Goal: Complete application form

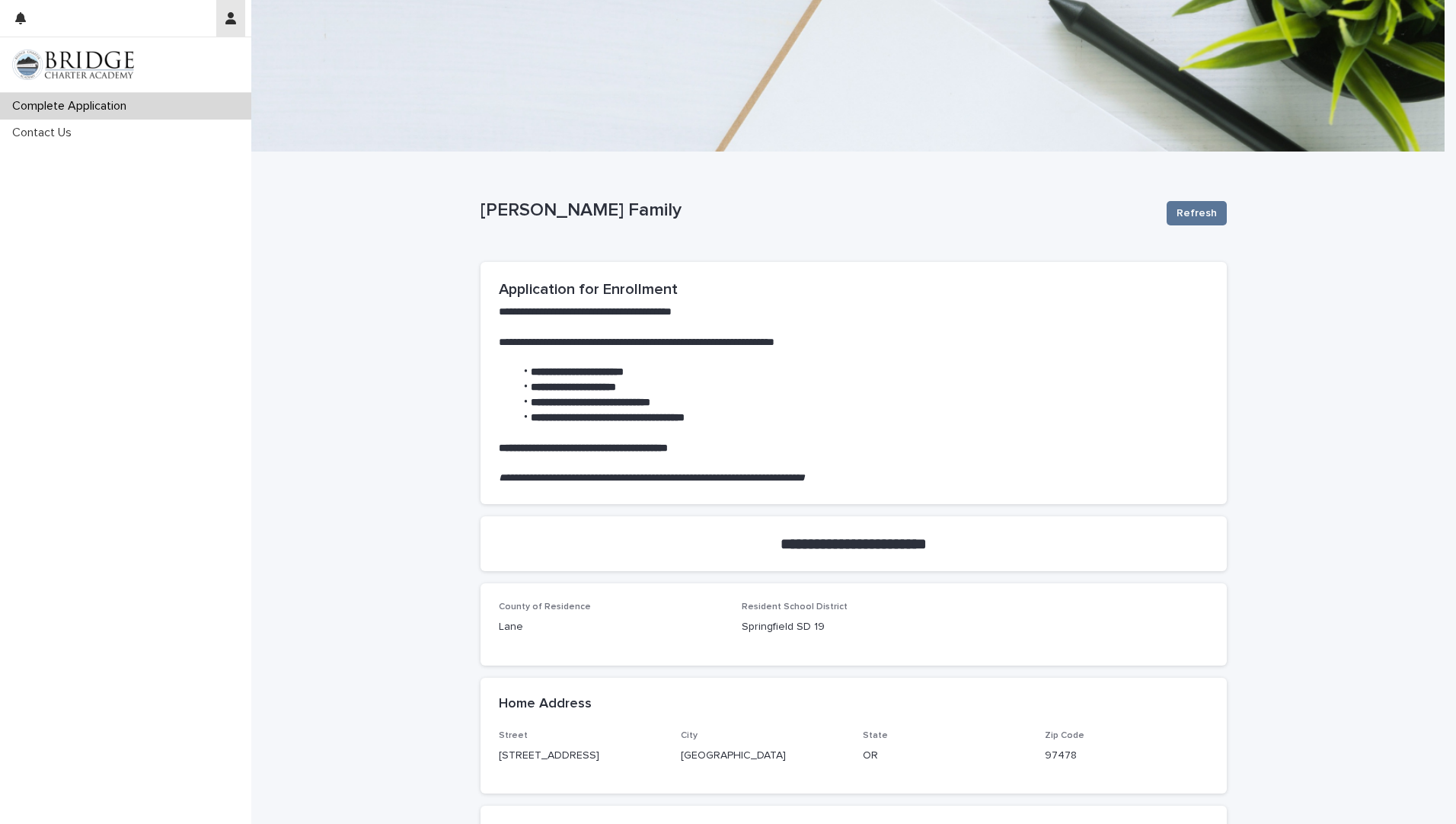
click at [223, 32] on button "button" at bounding box center [230, 18] width 29 height 36
click at [307, 403] on div at bounding box center [728, 412] width 1456 height 824
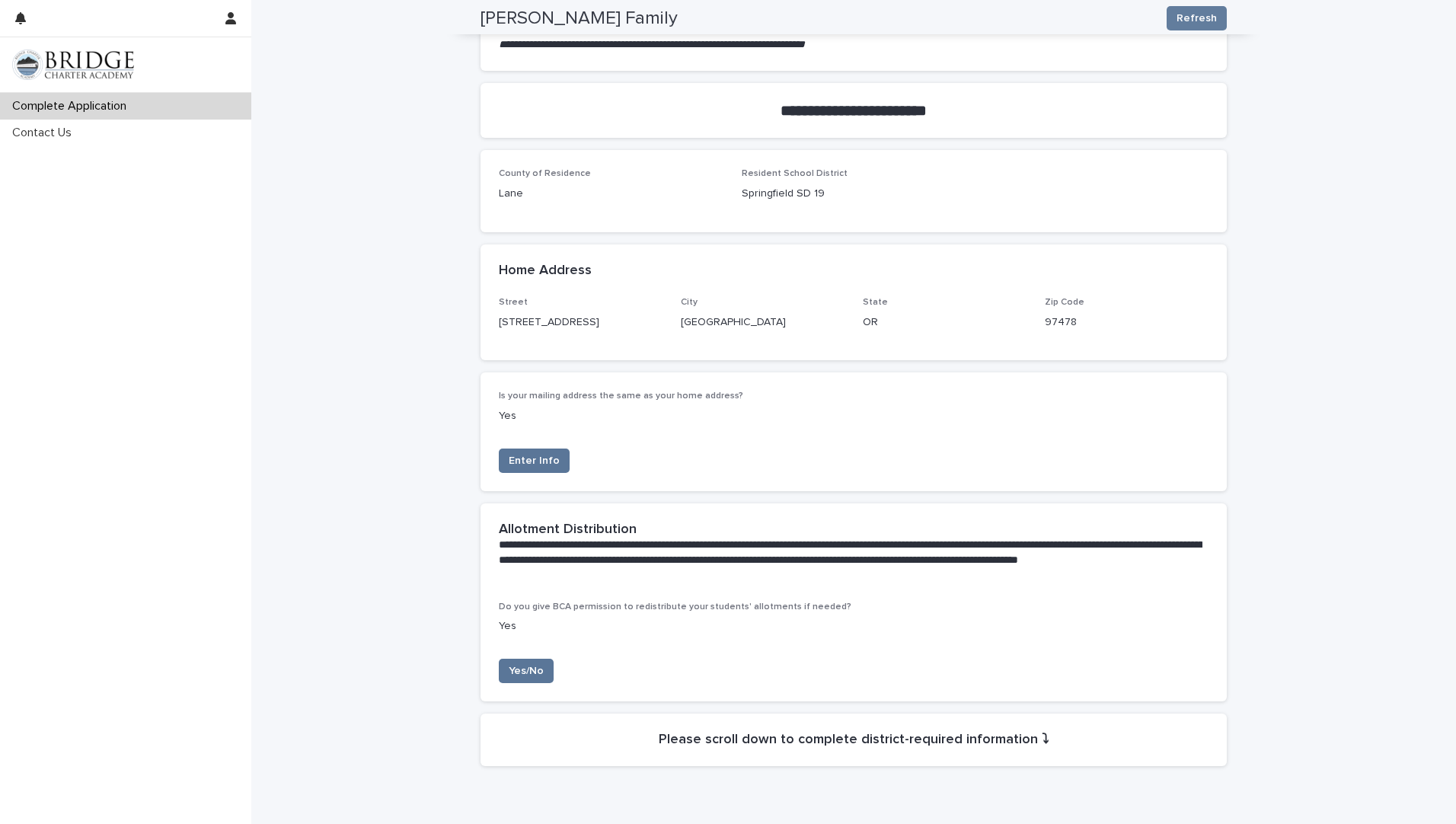
scroll to position [37, 0]
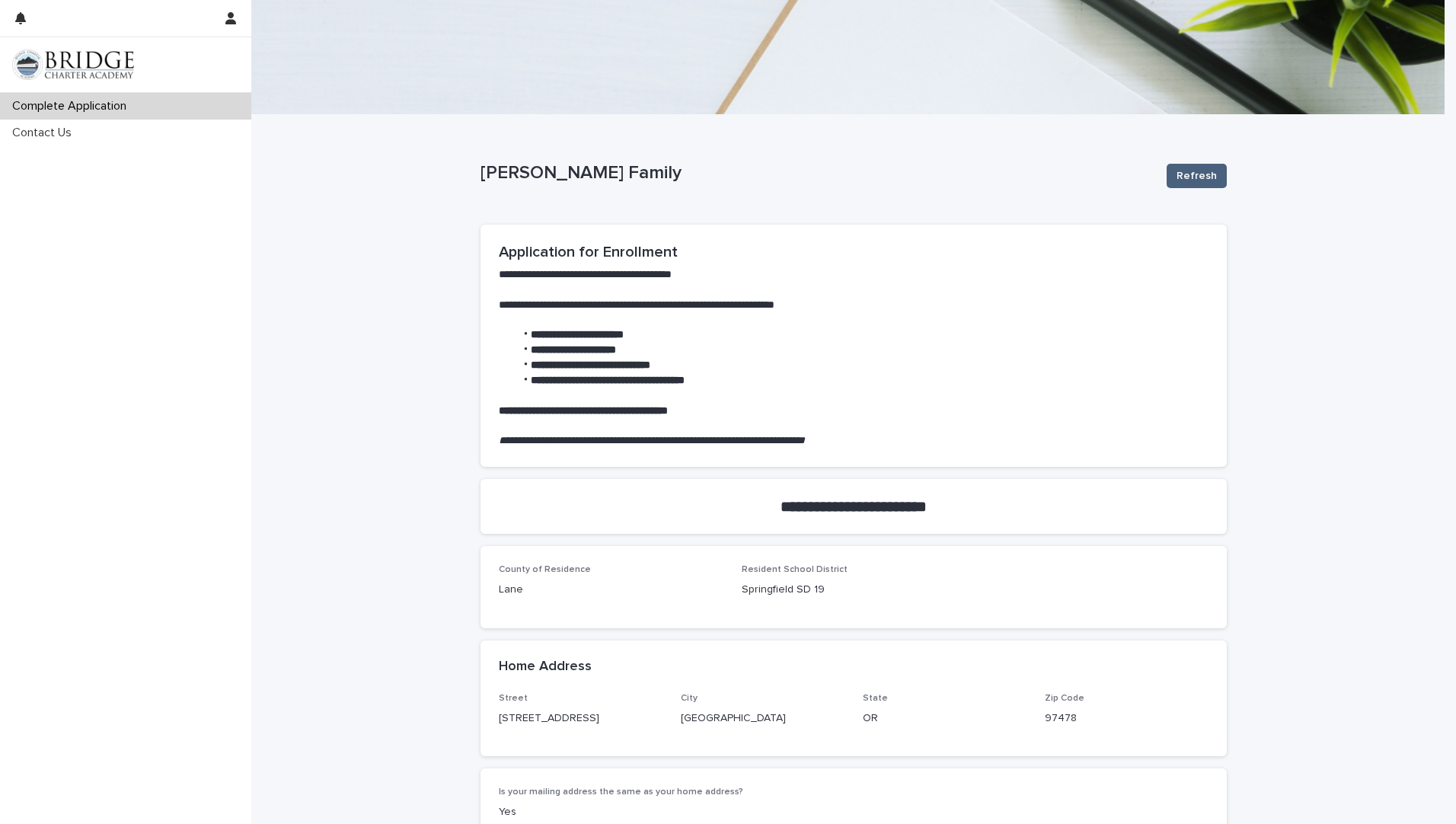
click at [1204, 182] on span "Refresh" at bounding box center [1196, 176] width 40 height 15
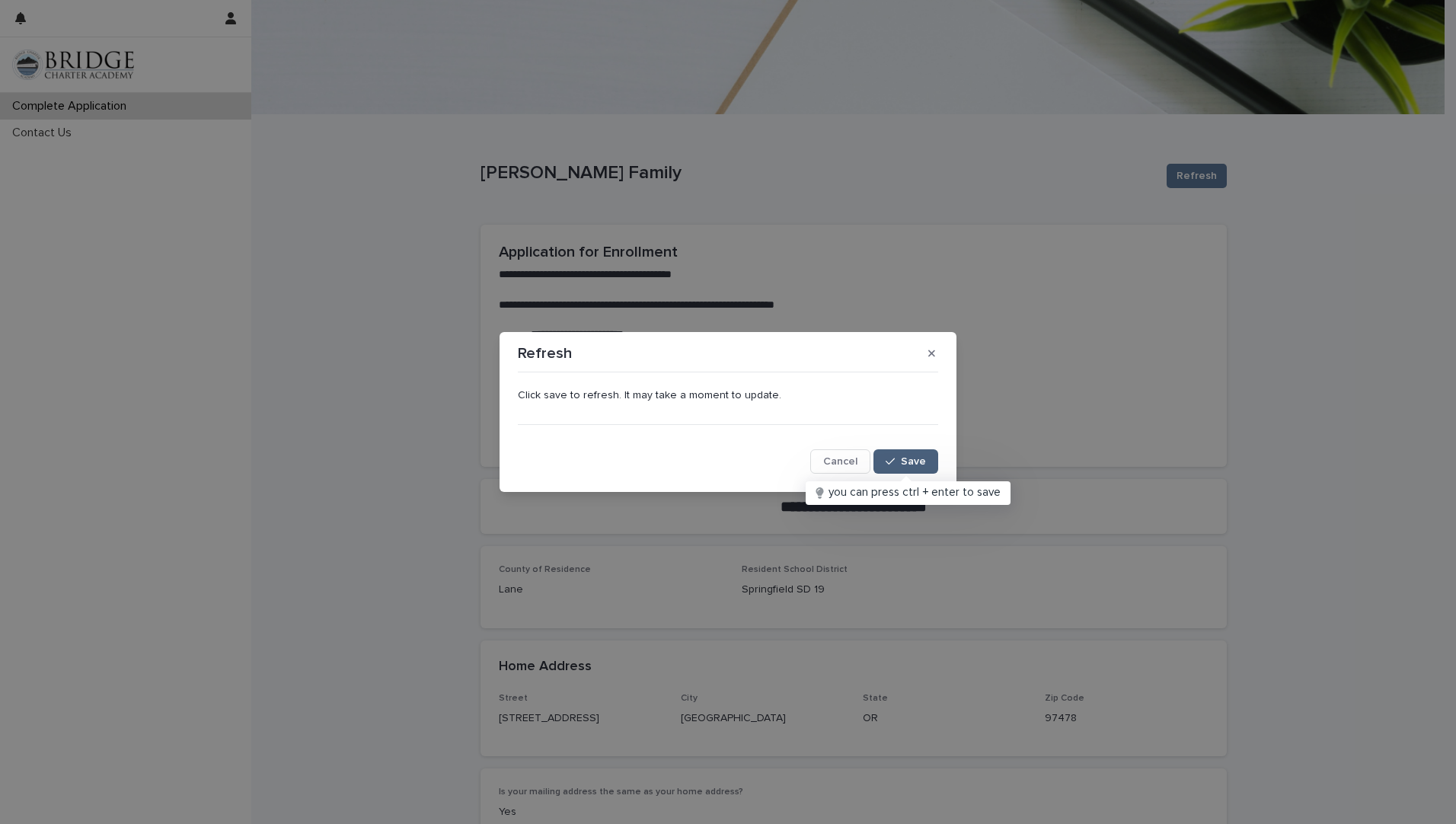
click at [925, 473] on button "Save" at bounding box center [906, 462] width 65 height 24
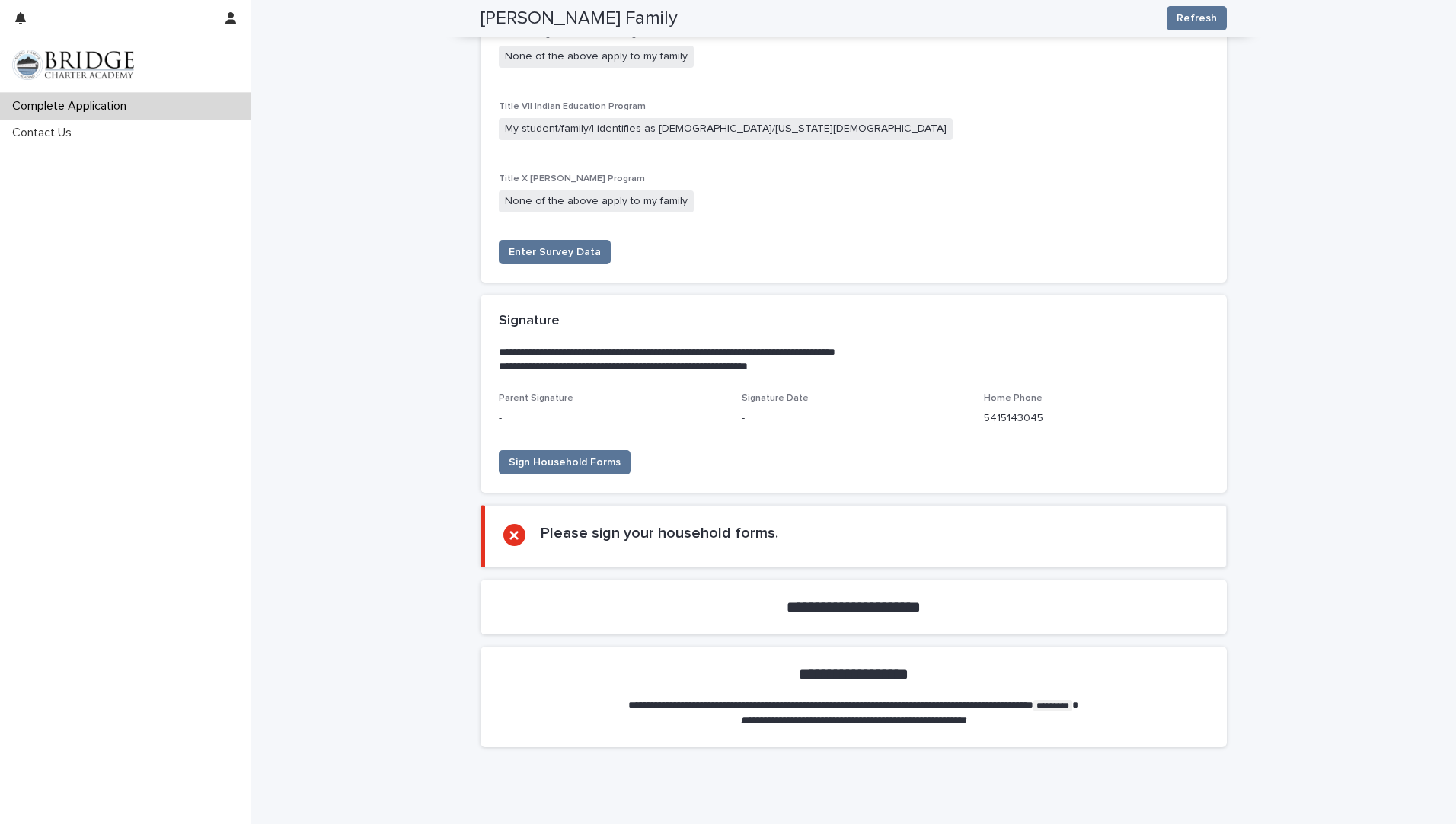
scroll to position [2778, 0]
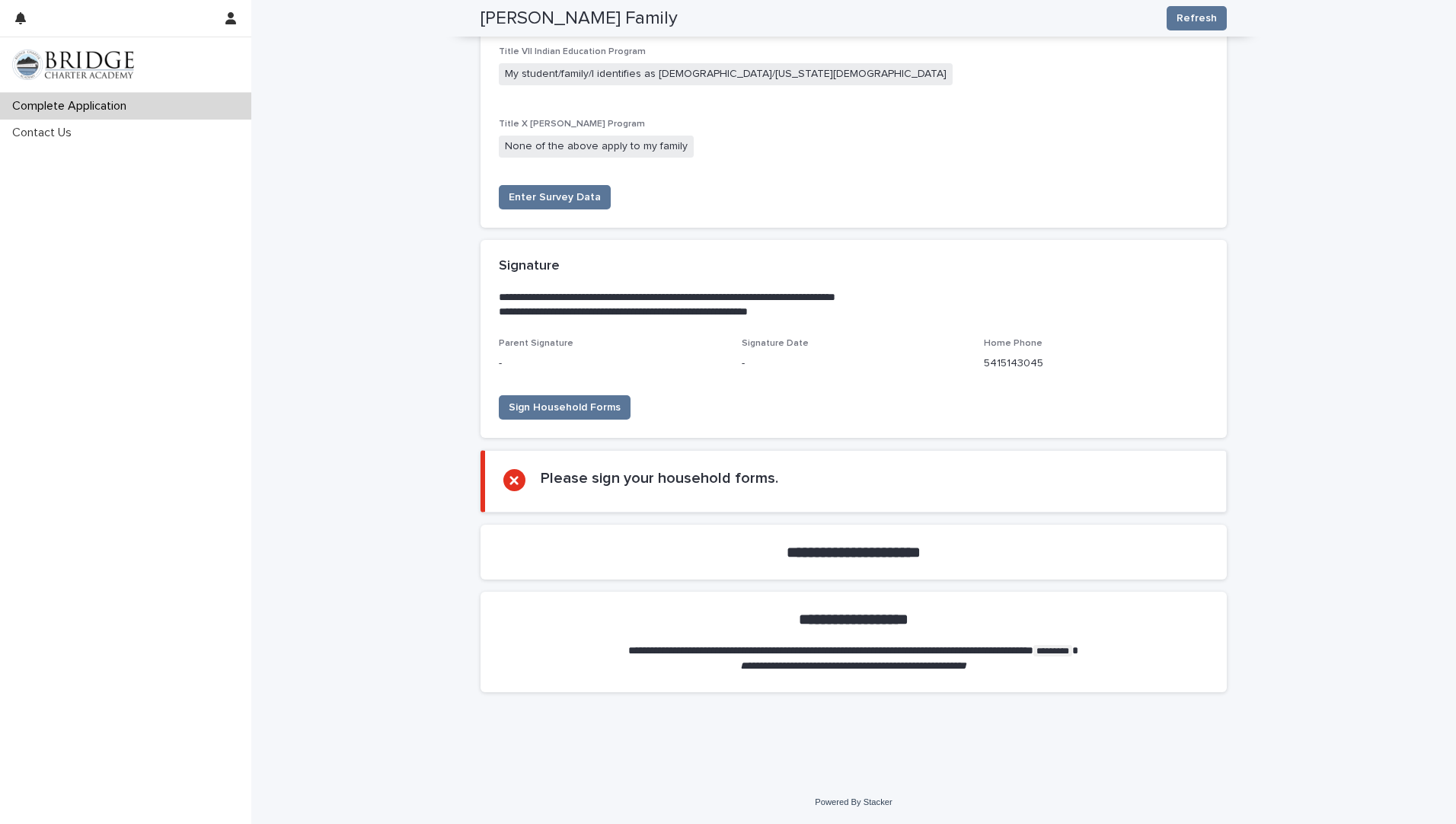
click at [787, 546] on strong "**********" at bounding box center [854, 552] width 134 height 15
click at [856, 553] on strong "**********" at bounding box center [854, 552] width 134 height 15
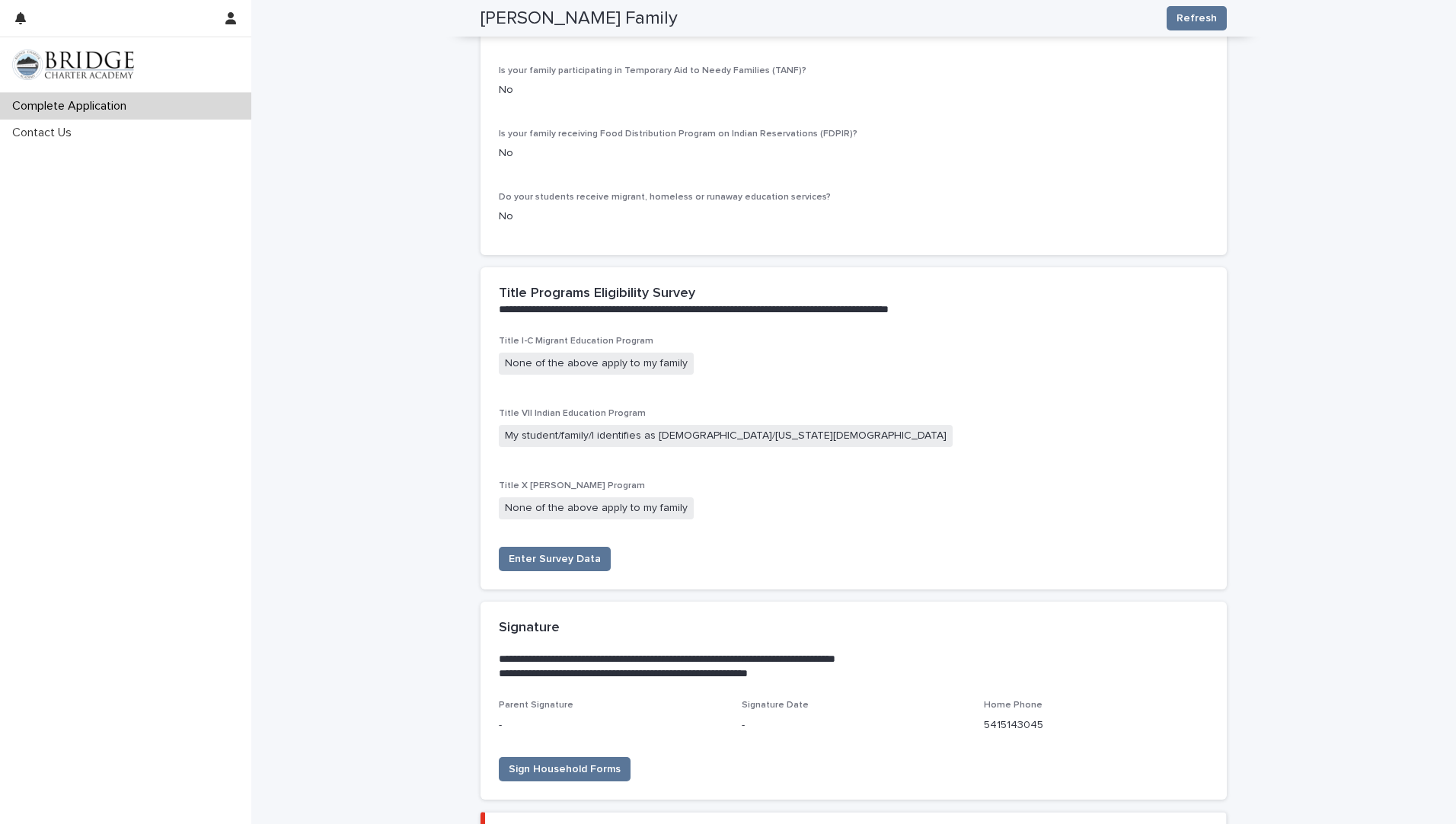
scroll to position [2093, 0]
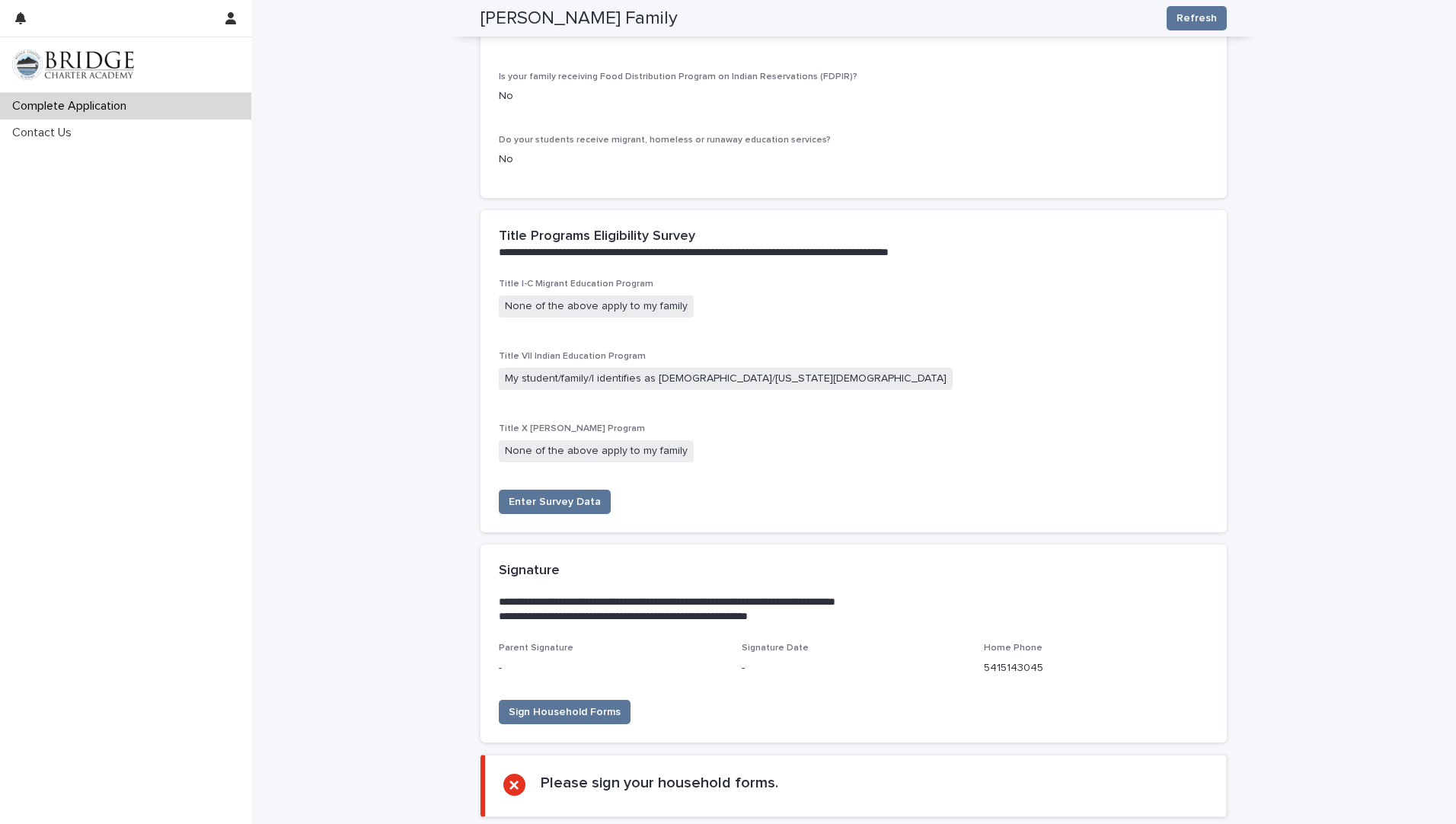
scroll to position [2778, 0]
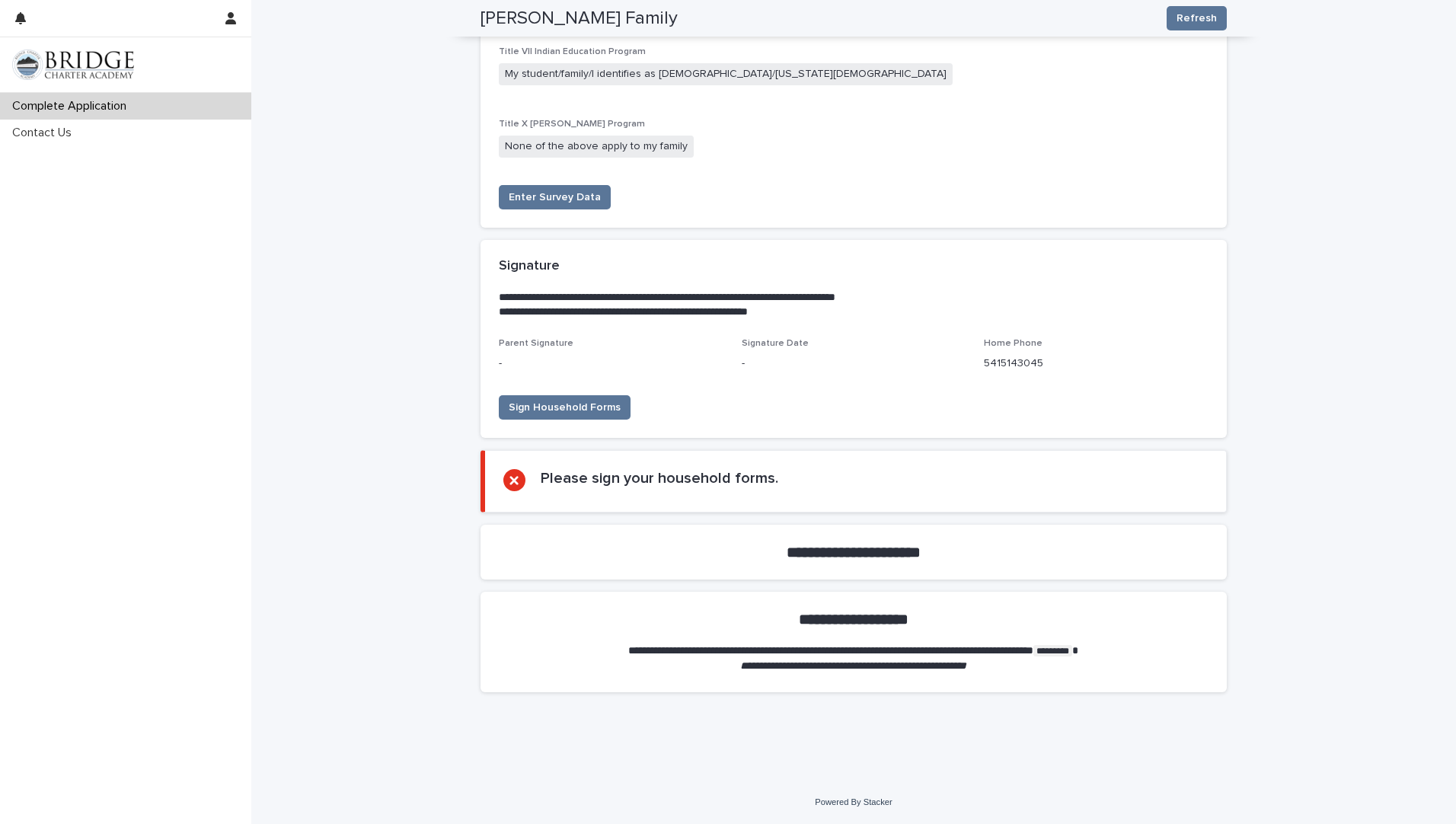
drag, startPoint x: 704, startPoint y: 491, endPoint x: 687, endPoint y: 484, distance: 18.4
click at [704, 491] on div "Please sign your household forms." at bounding box center [660, 481] width 238 height 24
click at [1205, 20] on span "Refresh" at bounding box center [1196, 18] width 40 height 15
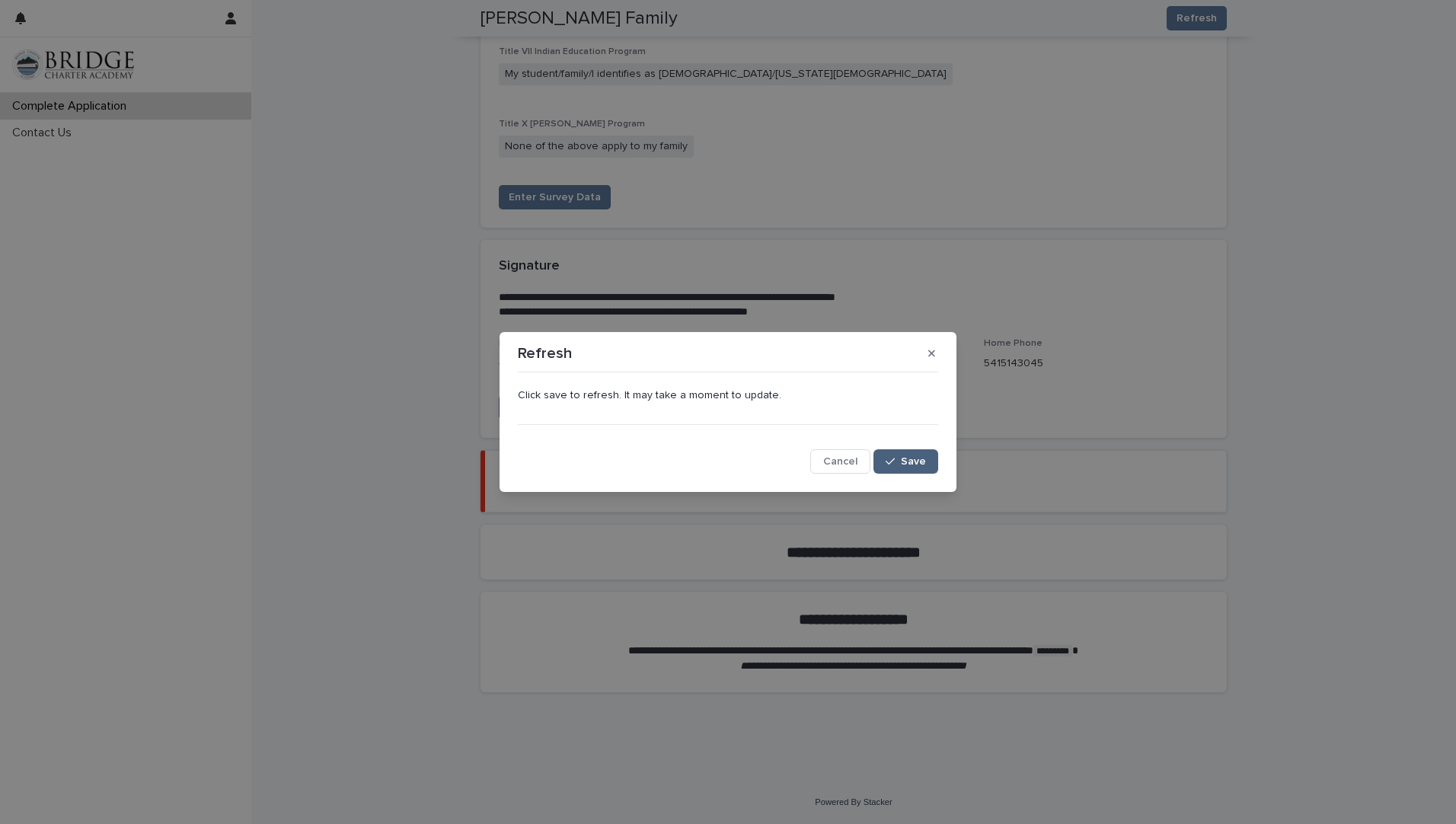
click at [925, 465] on span "Save" at bounding box center [913, 461] width 25 height 10
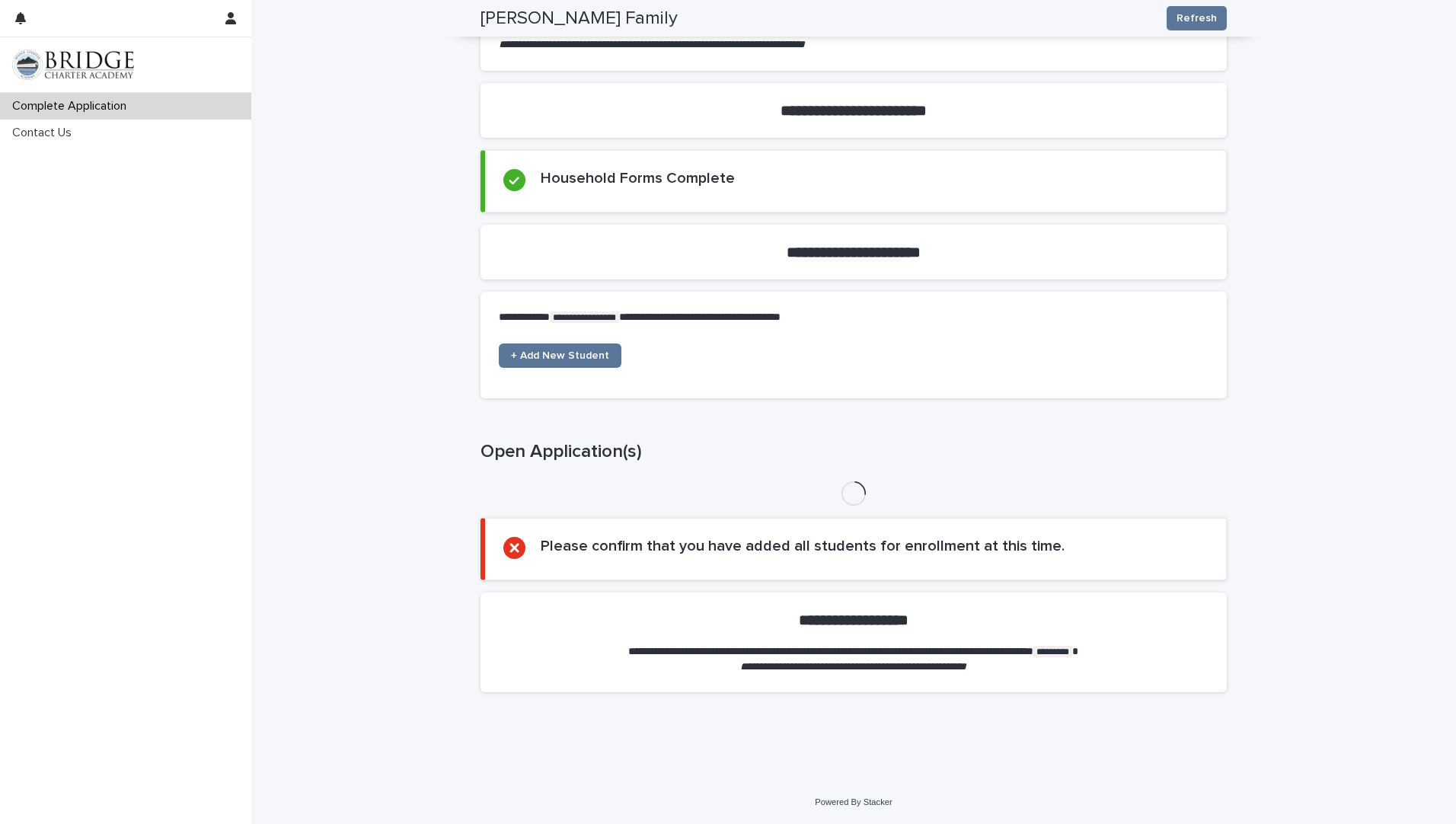
scroll to position [586, 0]
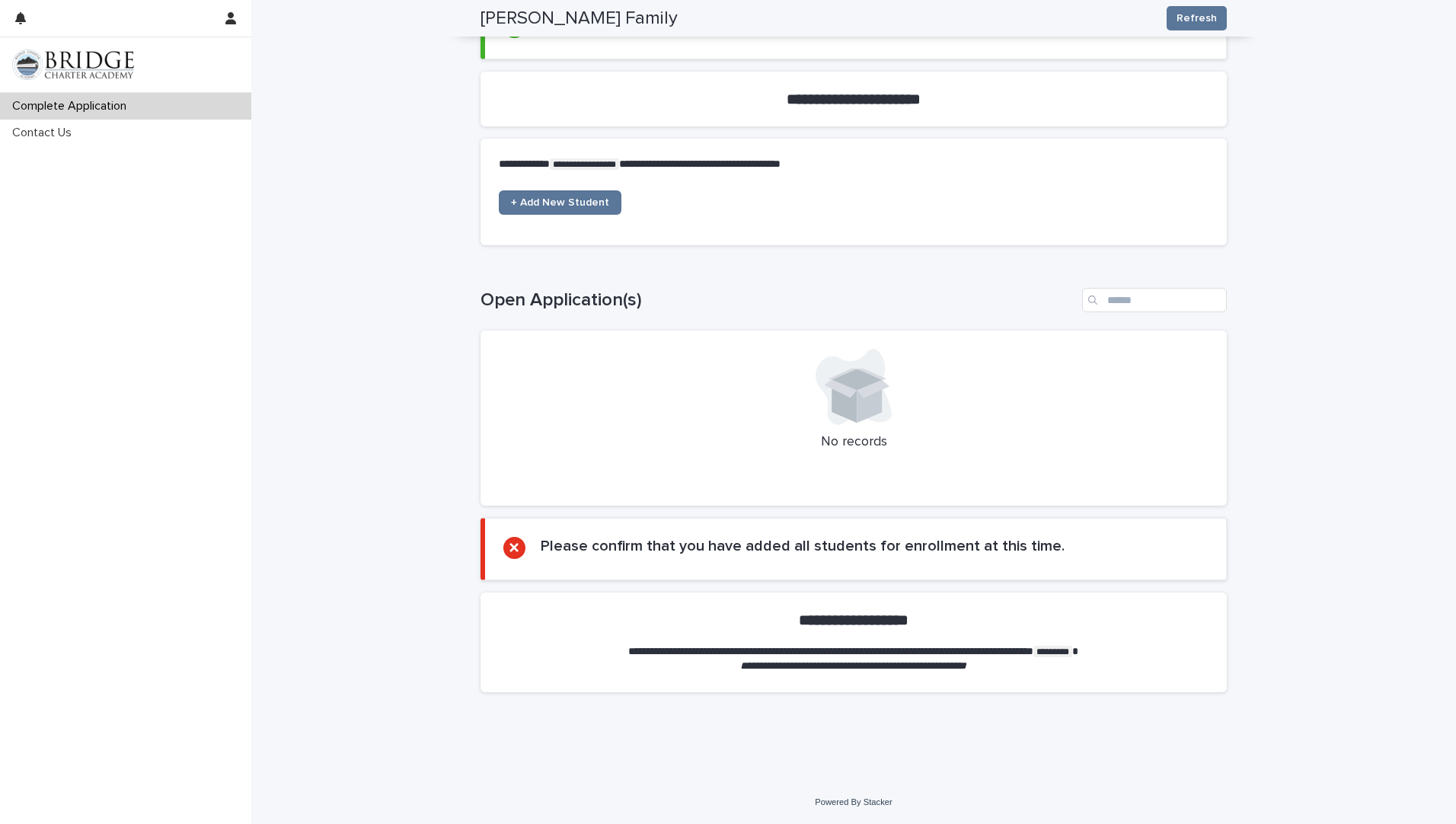
click at [819, 426] on div "No records" at bounding box center [853, 418] width 746 height 175
click at [892, 527] on section "Please confirm that you have added all students for enrollment at this time." at bounding box center [853, 548] width 746 height 62
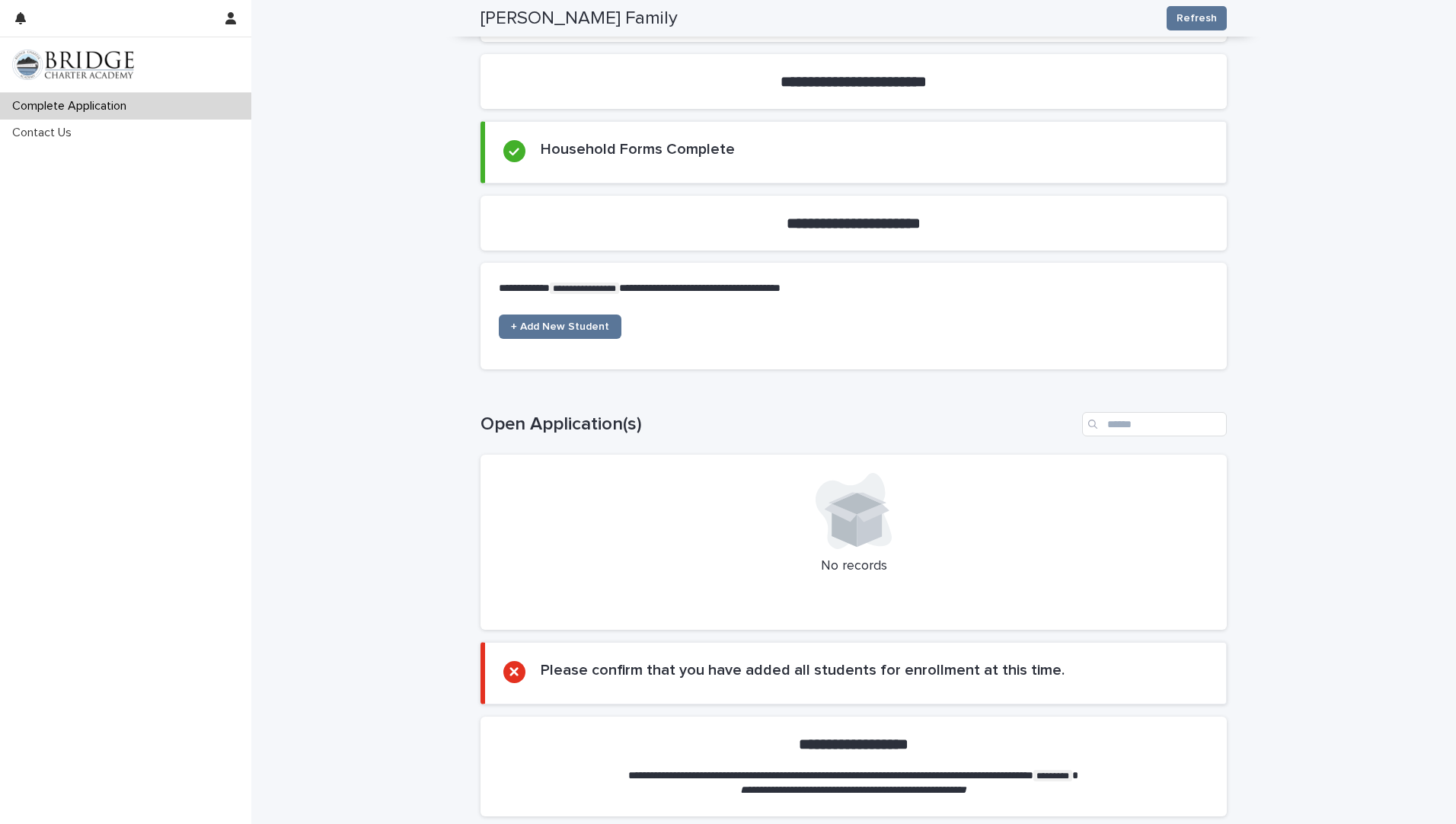
scroll to position [457, 0]
